Goal: Task Accomplishment & Management: Manage account settings

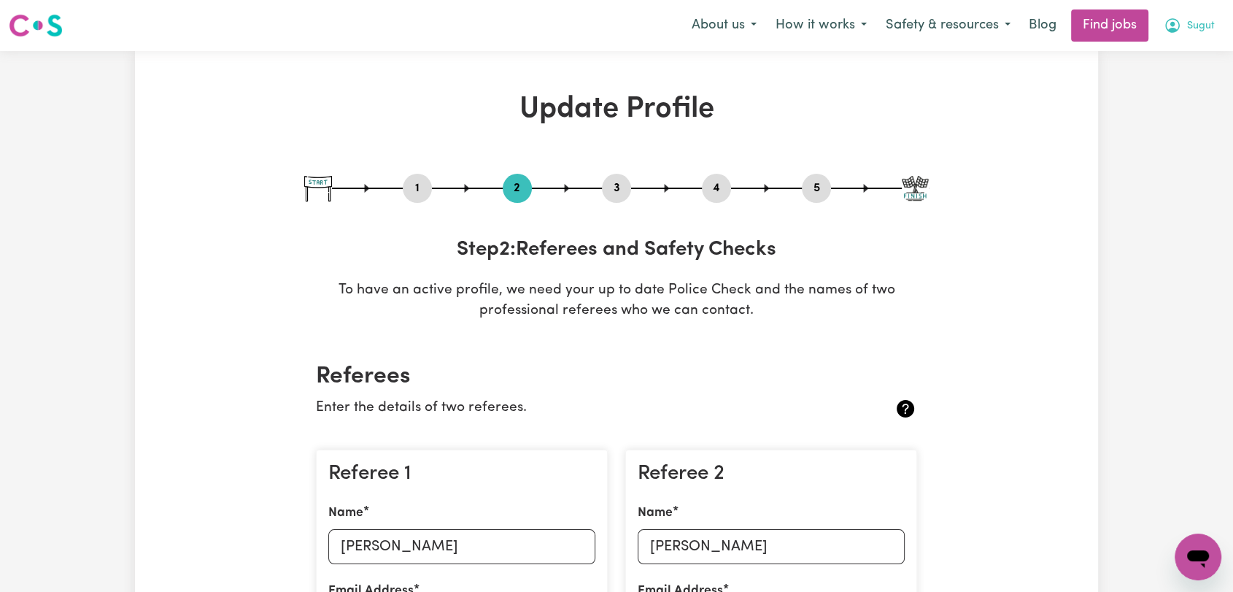
click at [1205, 20] on span "Sugut" at bounding box center [1201, 26] width 28 height 16
click at [1158, 115] on link "Logout" at bounding box center [1165, 112] width 115 height 28
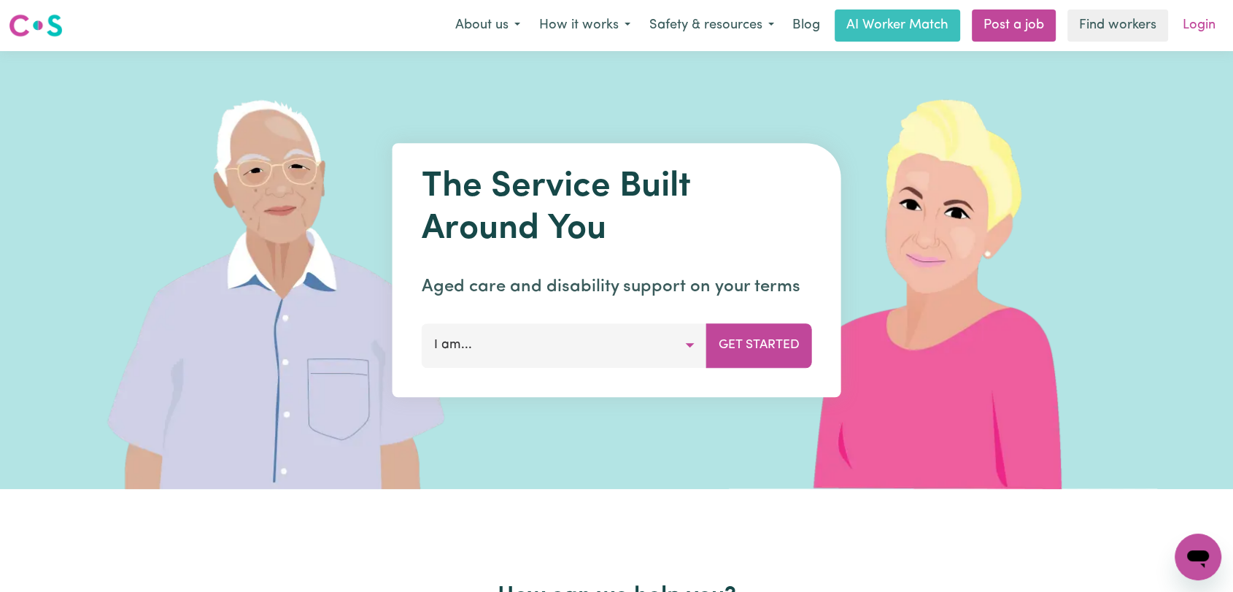
click at [1199, 28] on link "Login" at bounding box center [1199, 25] width 50 height 32
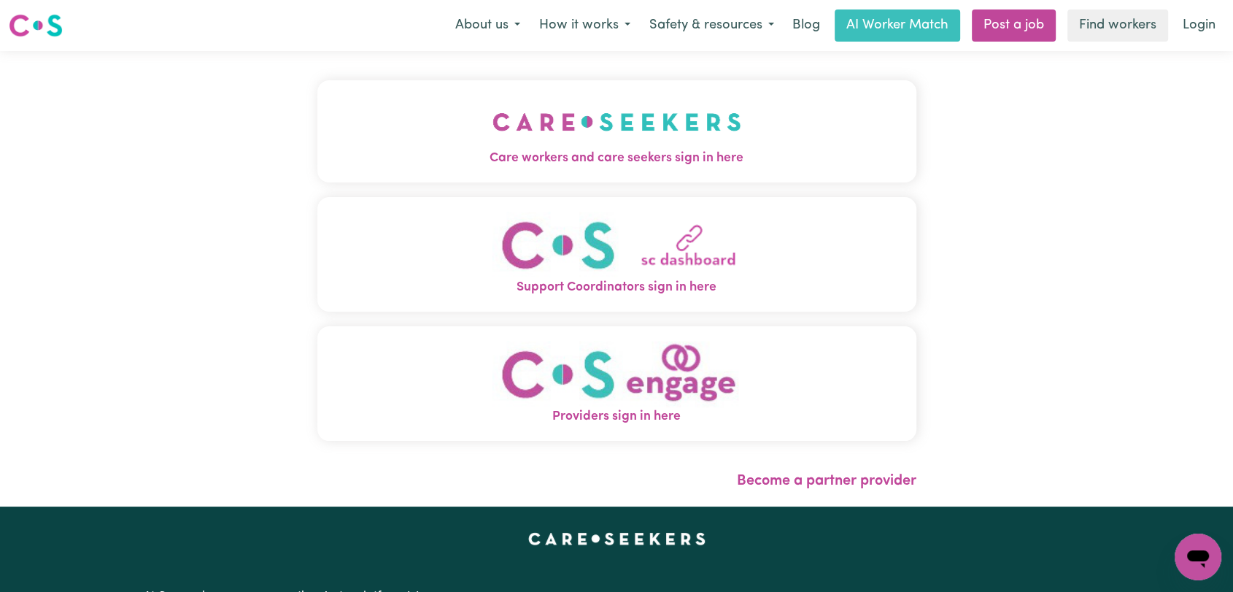
click at [670, 142] on img "Care workers and care seekers sign in here" at bounding box center [616, 122] width 249 height 54
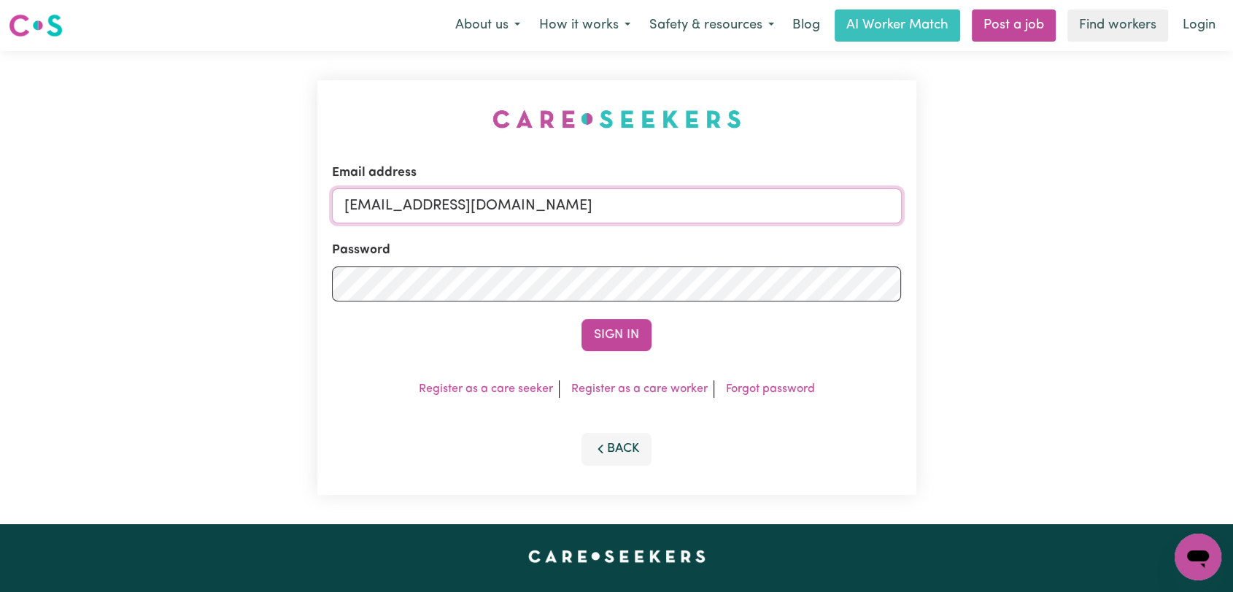
drag, startPoint x: 716, startPoint y: 208, endPoint x: 692, endPoint y: 223, distance: 27.9
click at [716, 208] on input "[EMAIL_ADDRESS][DOMAIN_NAME]" at bounding box center [617, 205] width 570 height 35
drag, startPoint x: 417, startPoint y: 209, endPoint x: 704, endPoint y: 225, distance: 287.2
click at [704, 225] on form "Email address Superuser~[EMAIL_ADDRESS][DOMAIN_NAME] Password Sign In" at bounding box center [617, 257] width 570 height 188
type input "[EMAIL_ADDRESS][DOMAIN_NAME]"
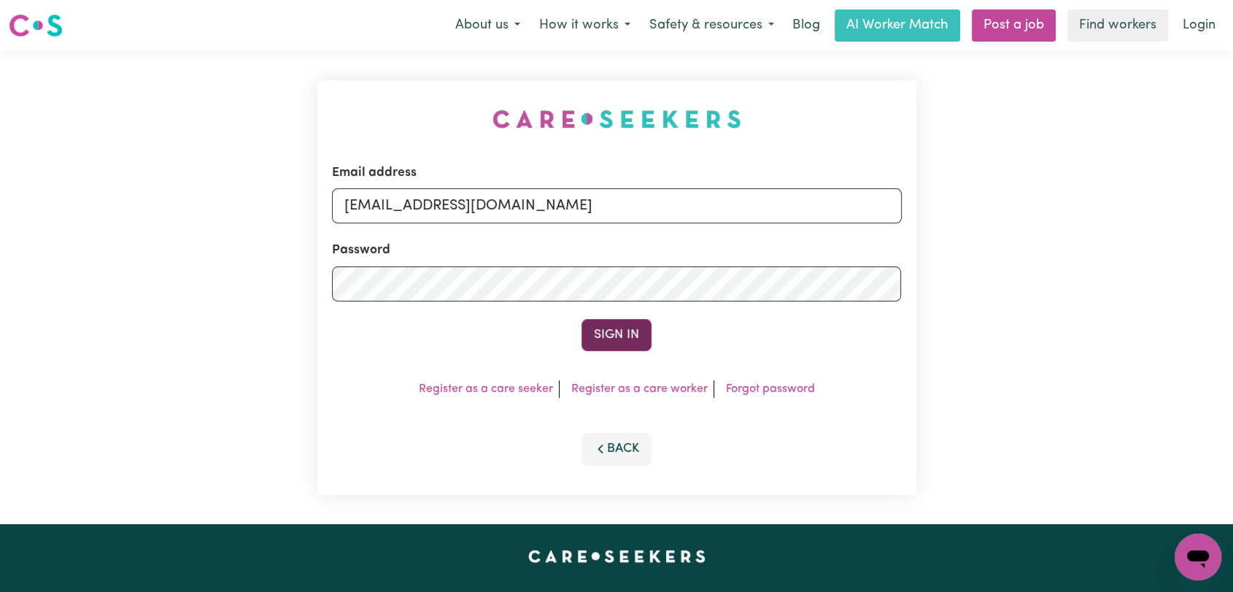
click at [629, 342] on button "Sign In" at bounding box center [616, 335] width 70 height 32
